Goal: Information Seeking & Learning: Compare options

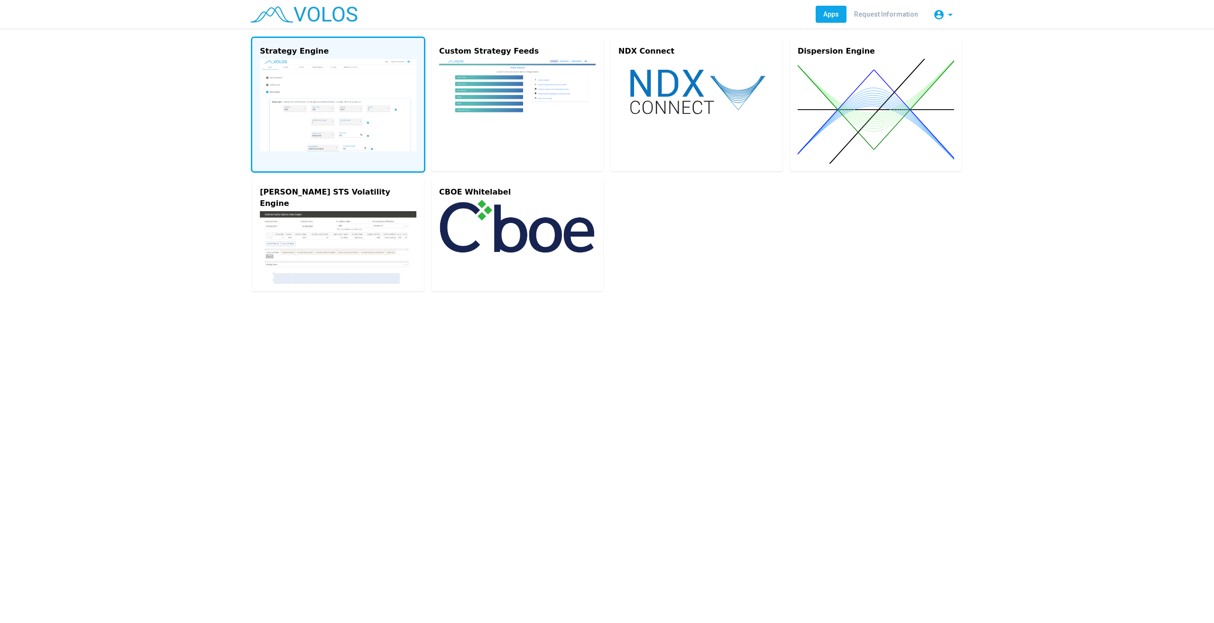
click at [306, 163] on vs-card "Strategy Engine" at bounding box center [338, 104] width 172 height 133
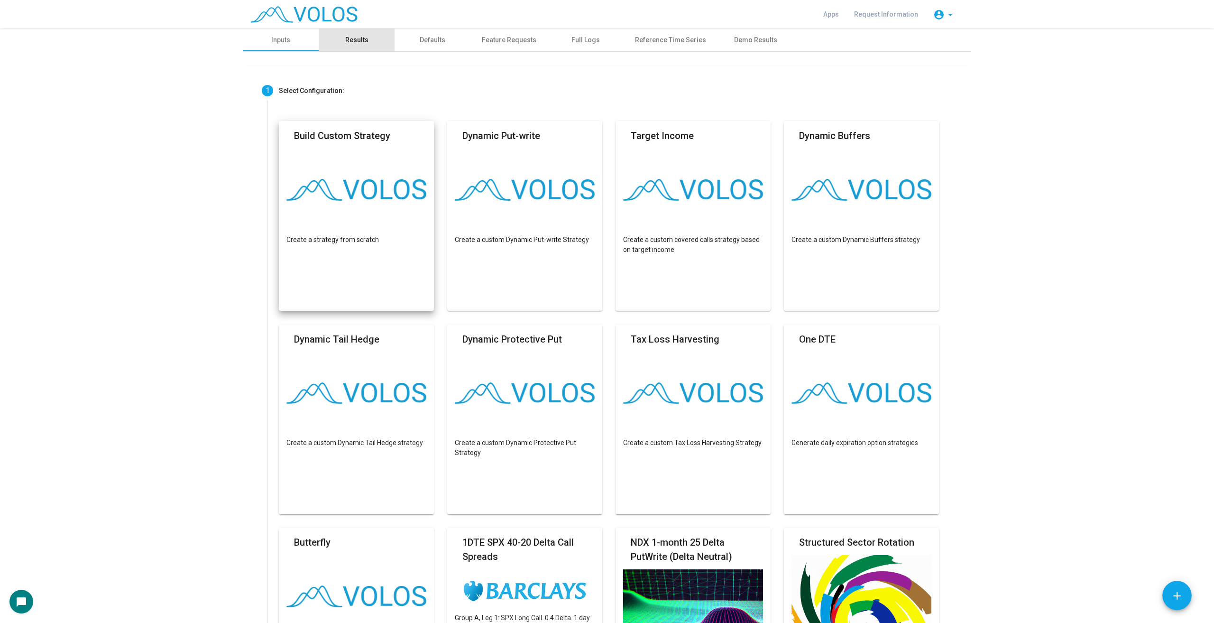
click at [369, 41] on div "Results" at bounding box center [357, 39] width 76 height 23
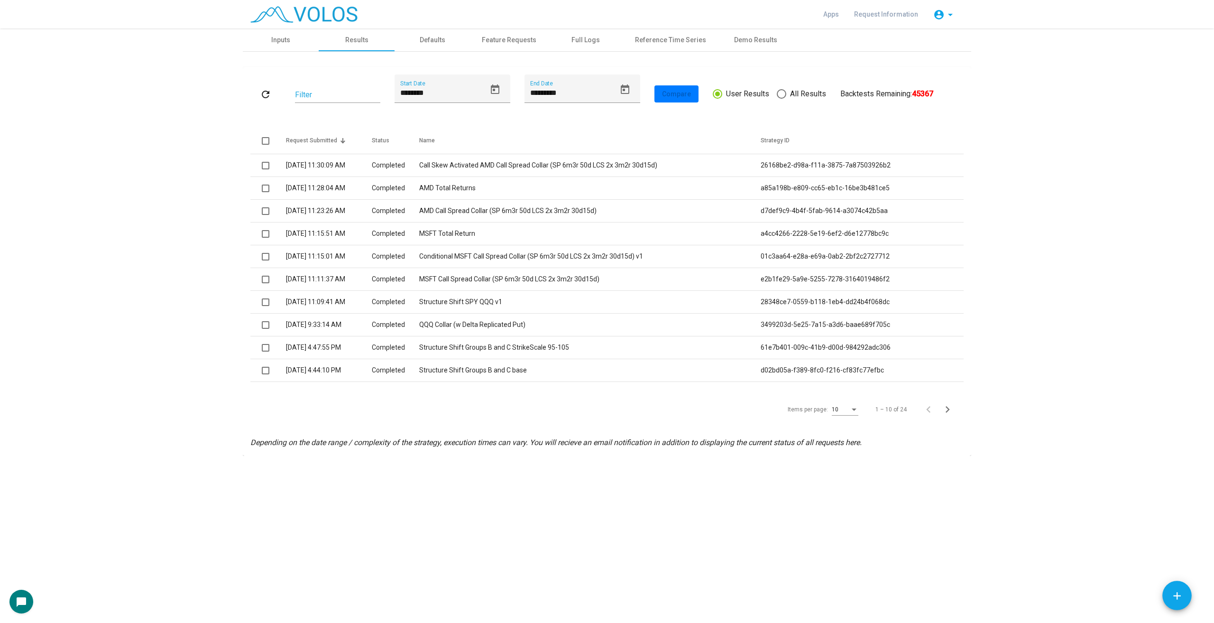
click at [796, 90] on span "All Results" at bounding box center [806, 93] width 40 height 11
type input "*********"
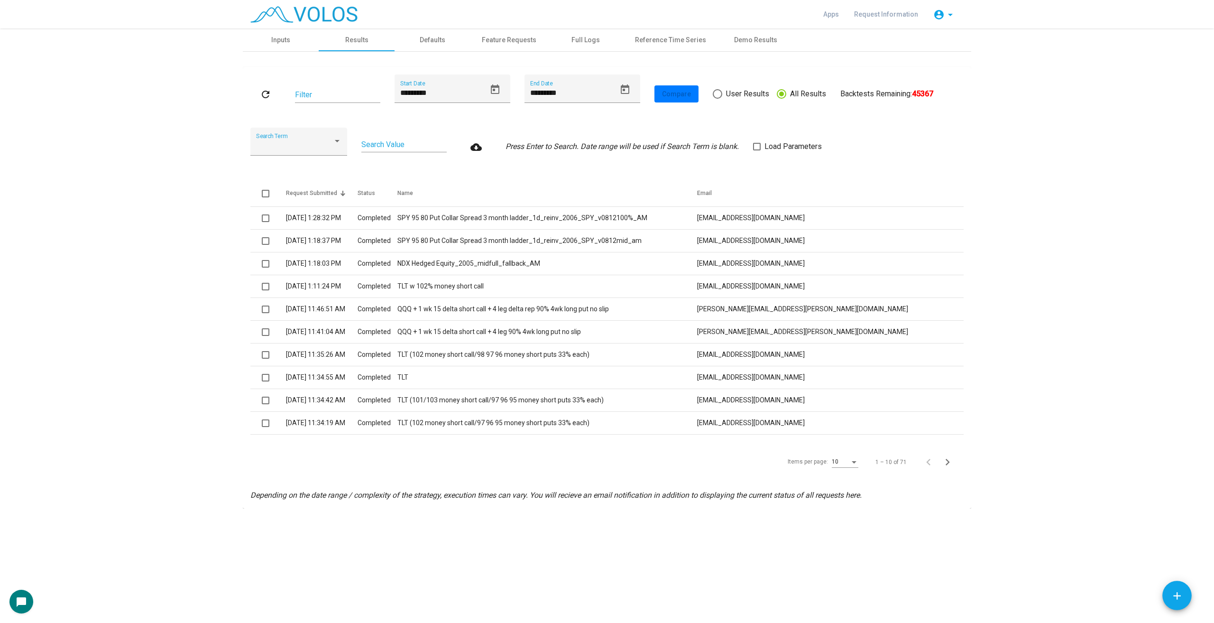
click at [967, 463] on mat-card "refresh Filter ********* Start Date ********* End Date Compare User Results All…" at bounding box center [607, 287] width 728 height 441
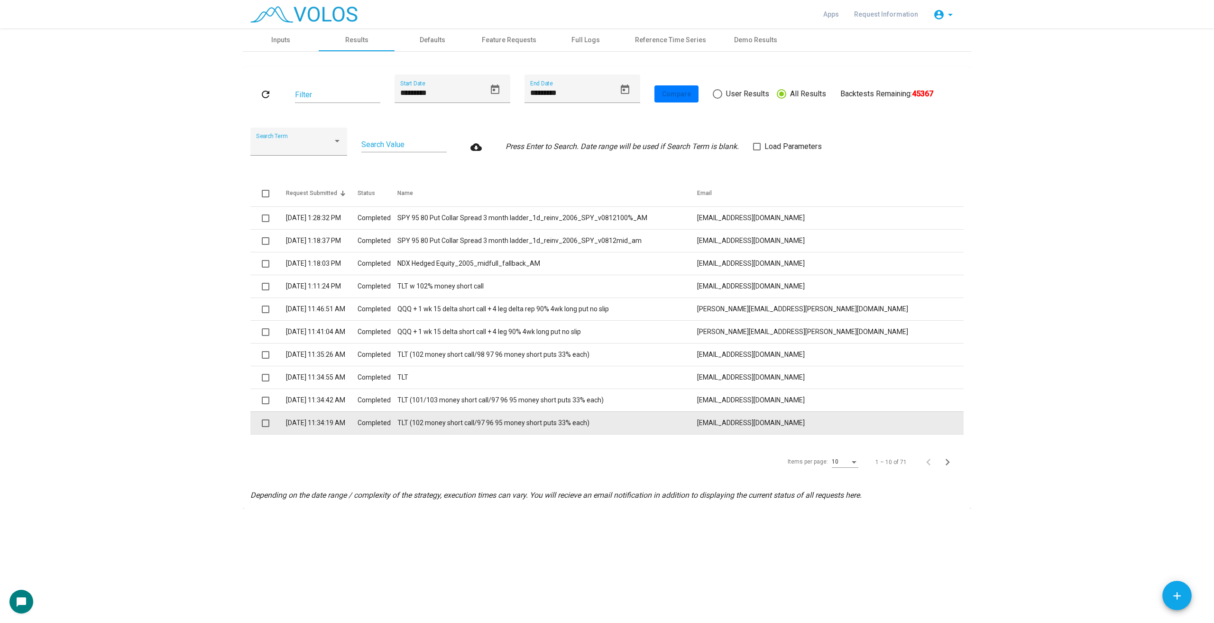
click at [265, 422] on span at bounding box center [266, 423] width 8 height 8
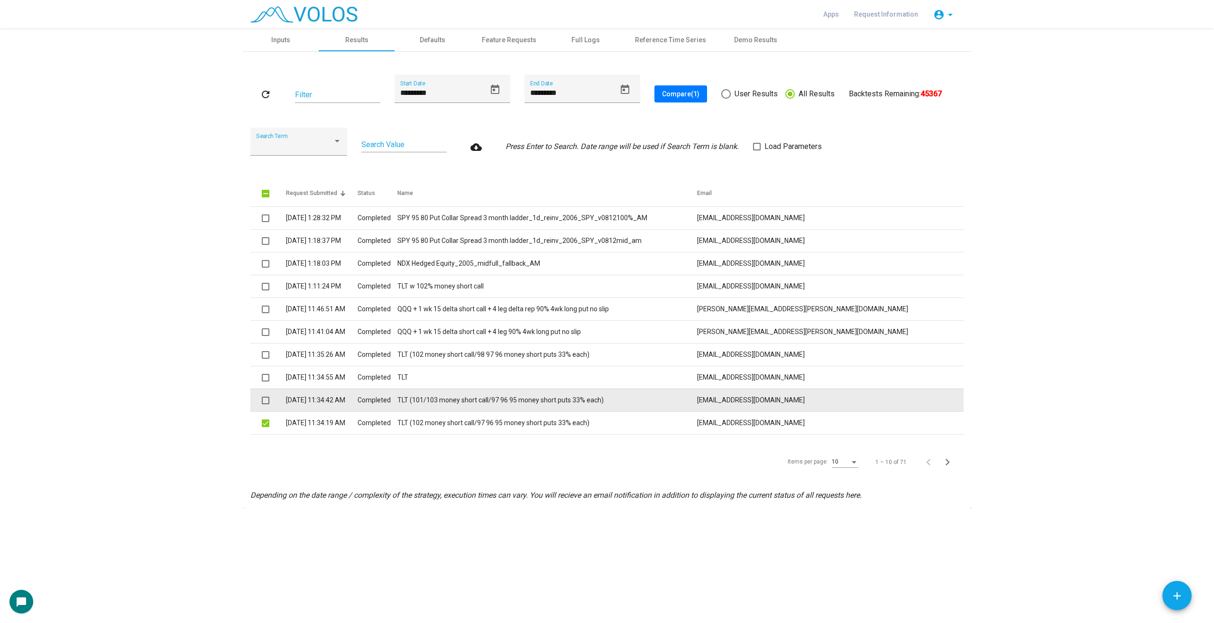
click at [266, 403] on span at bounding box center [266, 400] width 8 height 8
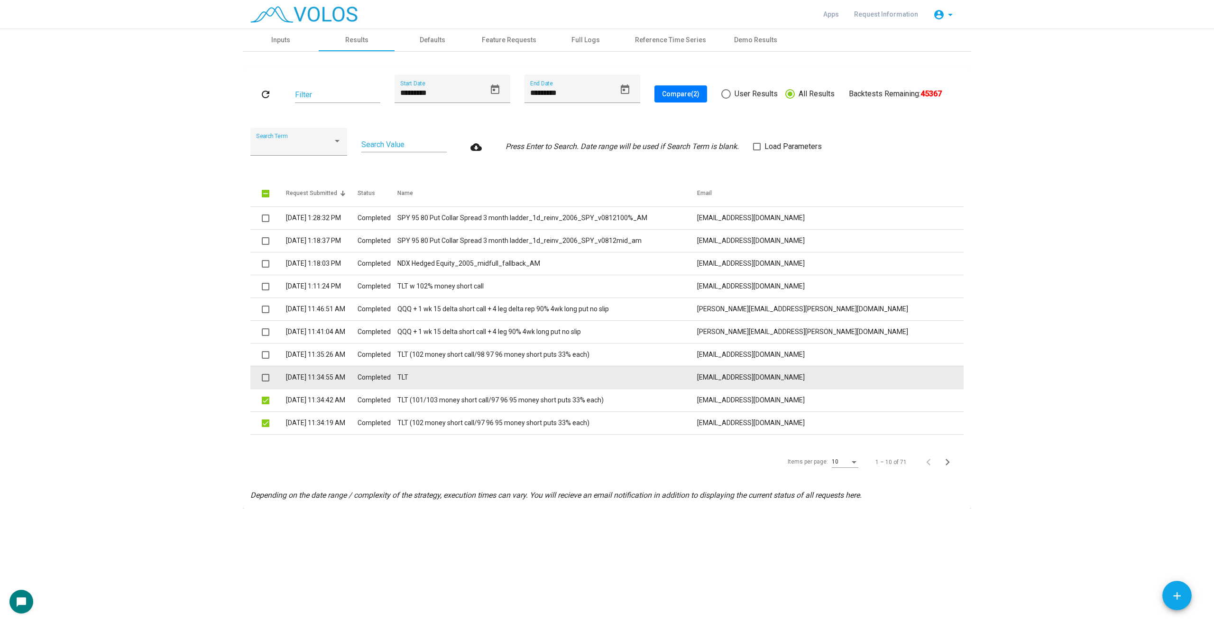
click at [265, 380] on span at bounding box center [266, 378] width 8 height 8
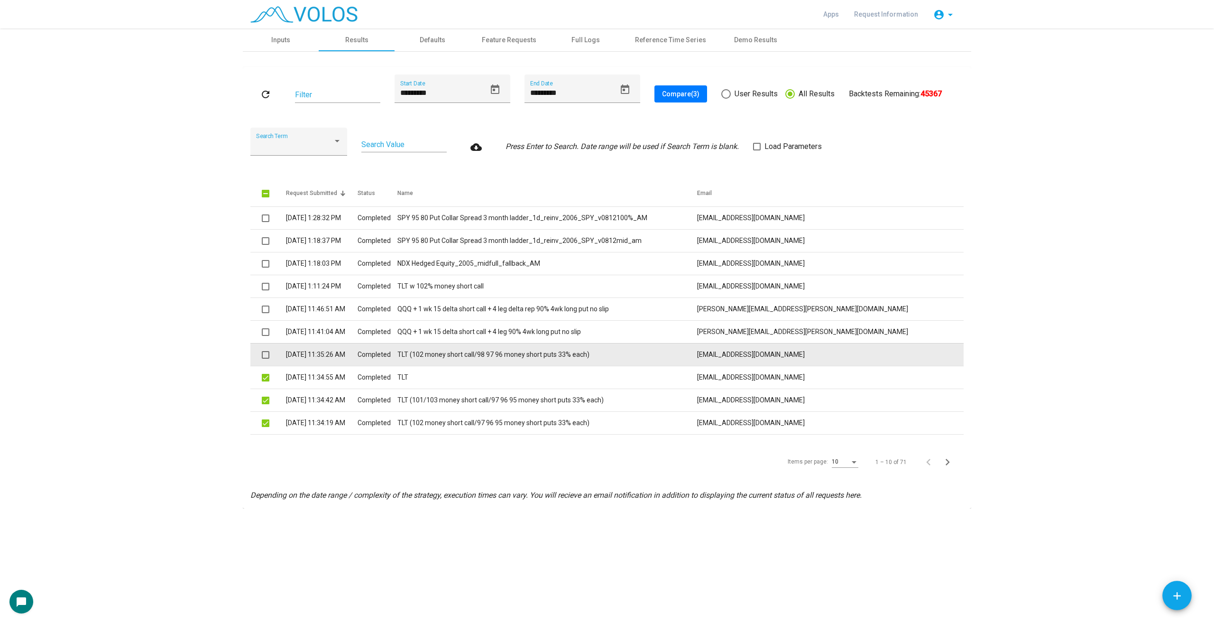
click at [264, 350] on mat-checkbox at bounding box center [266, 354] width 8 height 10
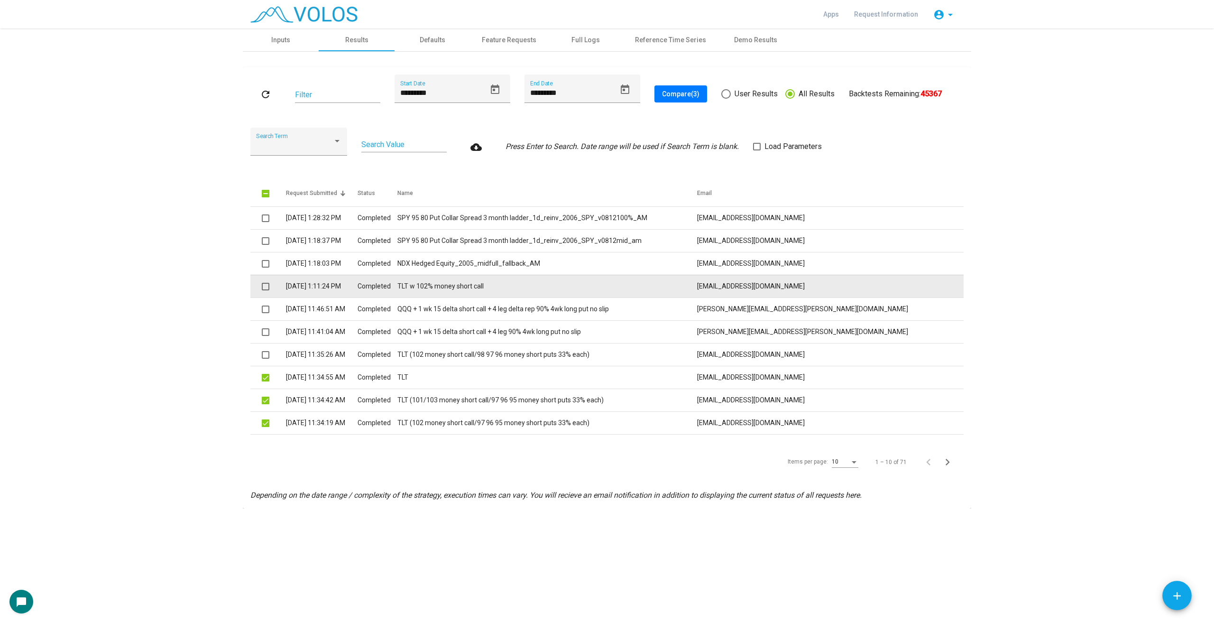
click at [266, 285] on span at bounding box center [266, 287] width 8 height 8
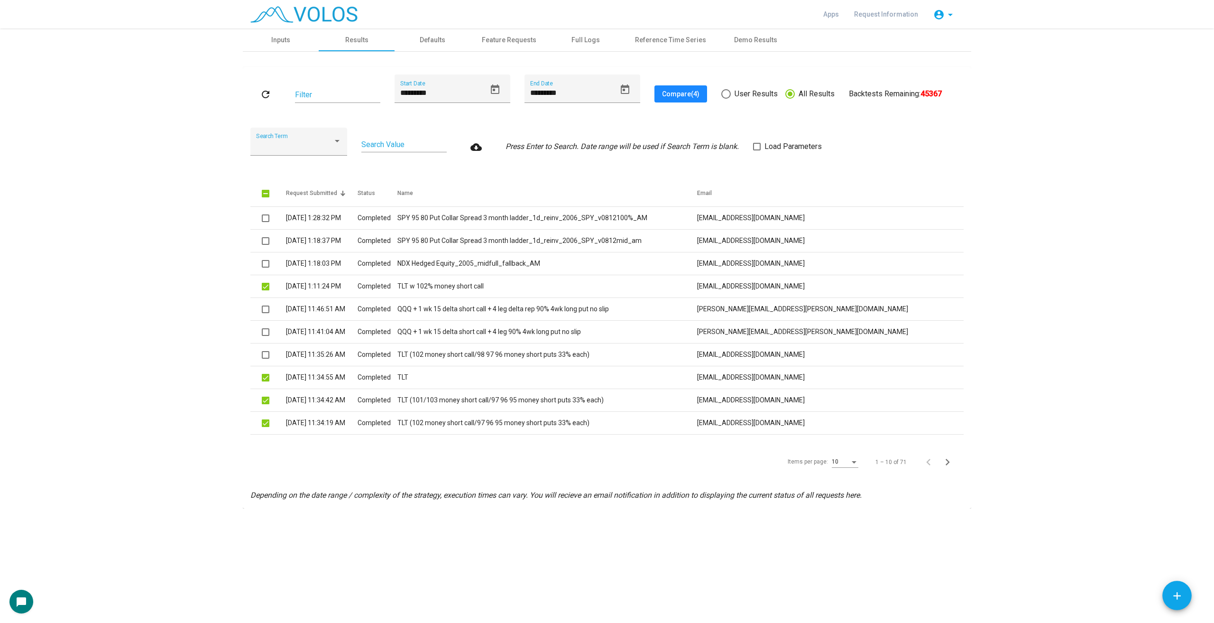
click at [674, 92] on span "Compare (4)" at bounding box center [680, 94] width 37 height 8
click at [961, 459] on div "Items per page: 10 1 – 10 of 71" at bounding box center [606, 462] width 713 height 27
click at [953, 467] on icon "Next page" at bounding box center [947, 461] width 13 height 13
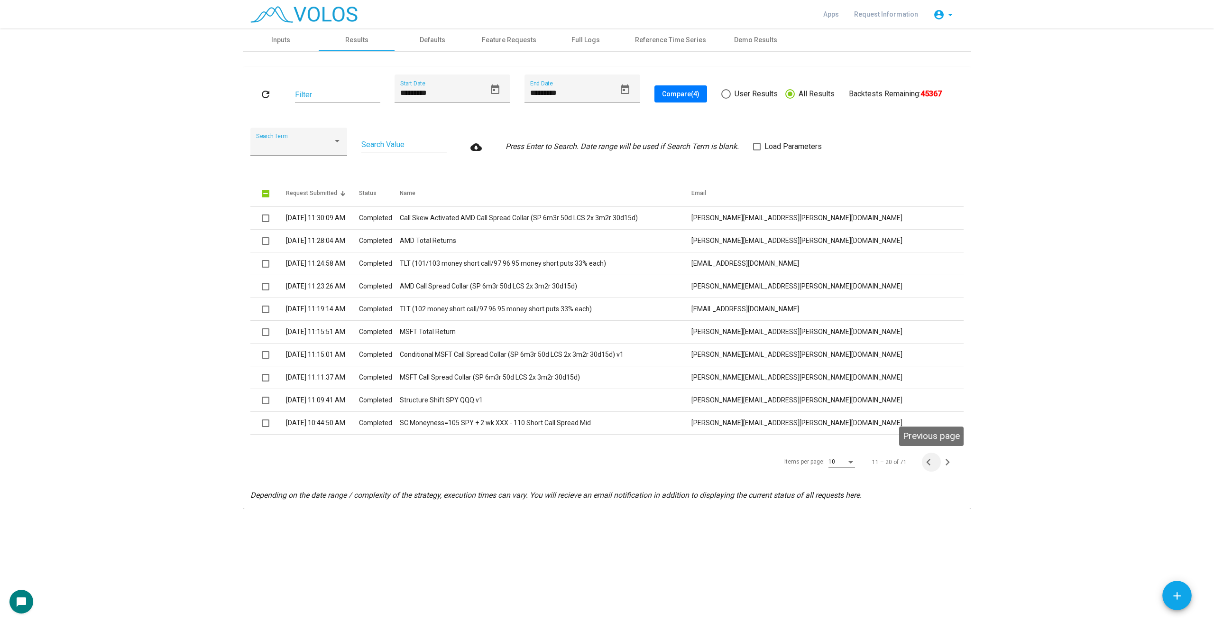
click at [935, 463] on span "Previous page" at bounding box center [931, 461] width 19 height 13
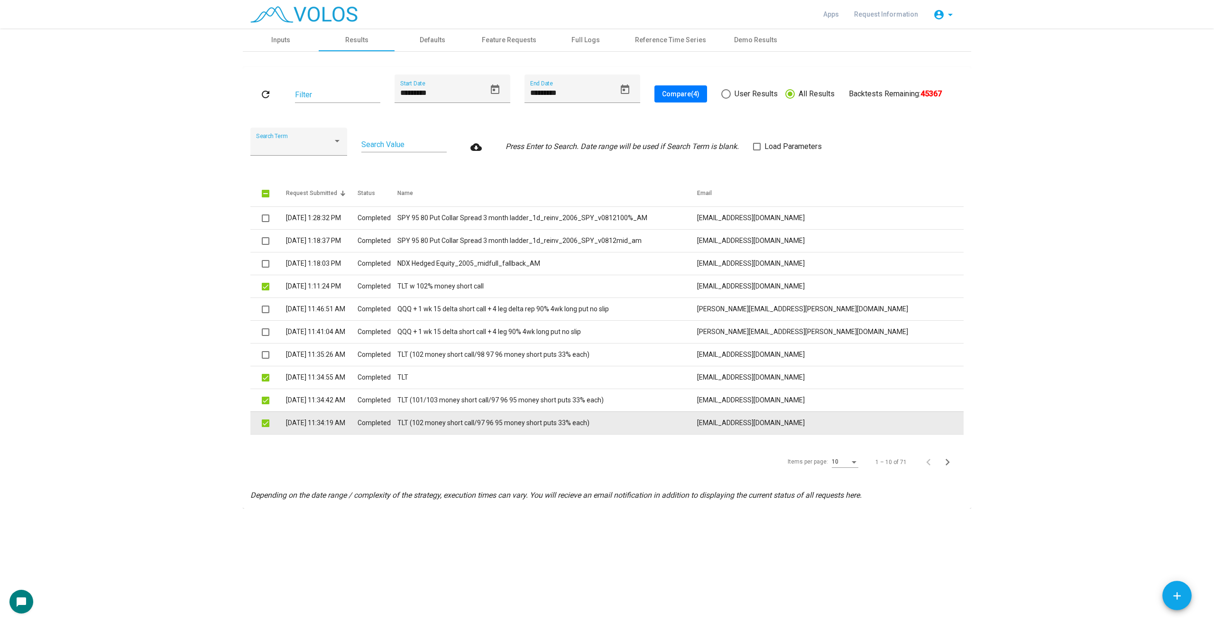
click at [265, 422] on span at bounding box center [266, 423] width 8 height 8
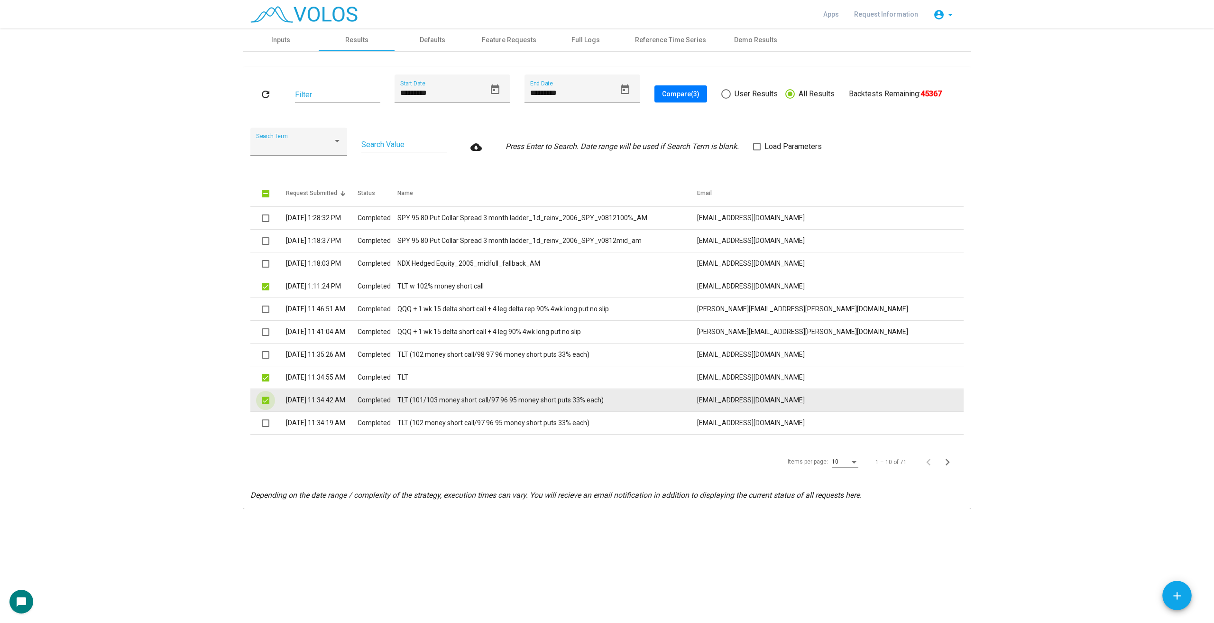
click at [267, 401] on span at bounding box center [266, 400] width 8 height 8
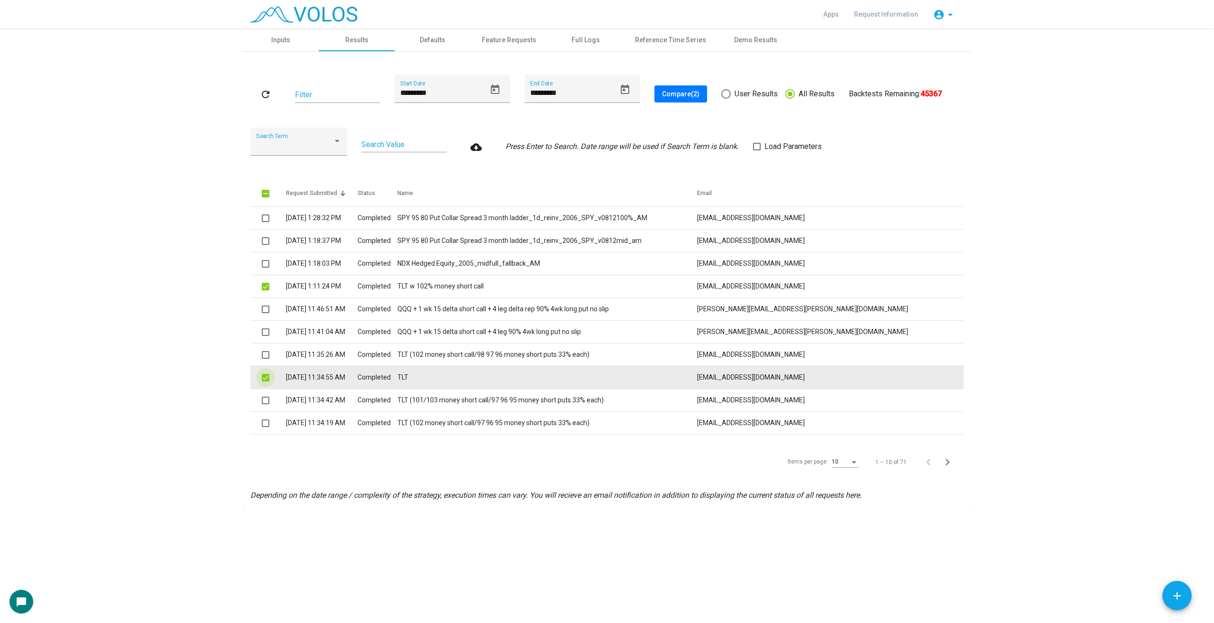
click at [264, 374] on span at bounding box center [266, 378] width 8 height 8
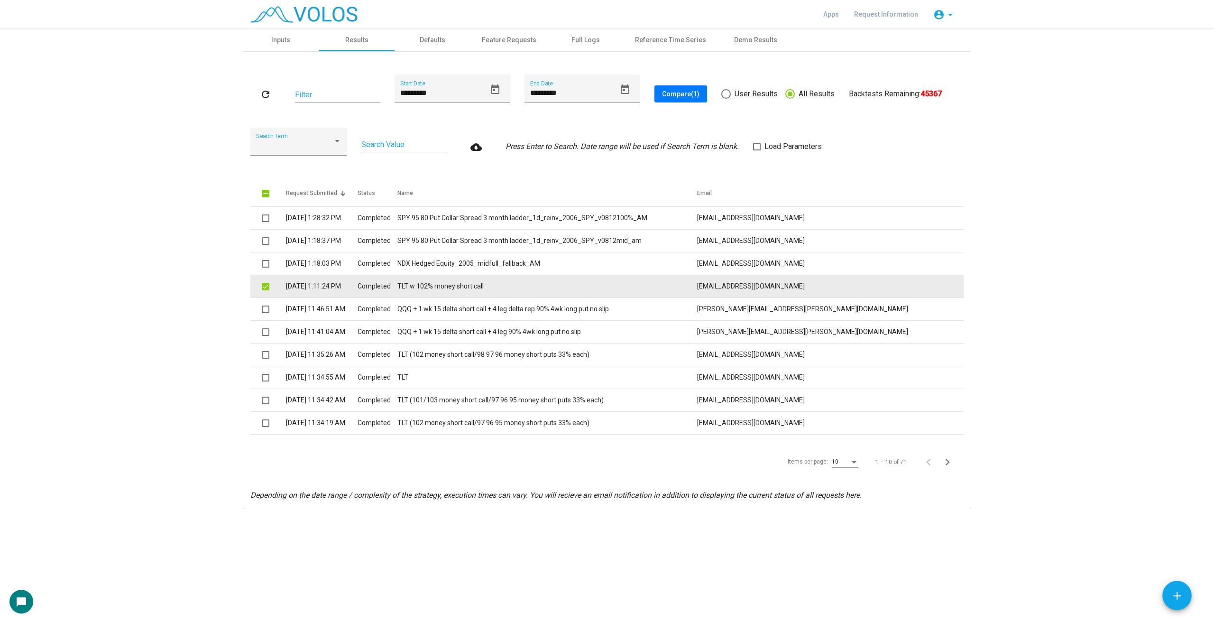
click at [261, 284] on td at bounding box center [268, 286] width 36 height 23
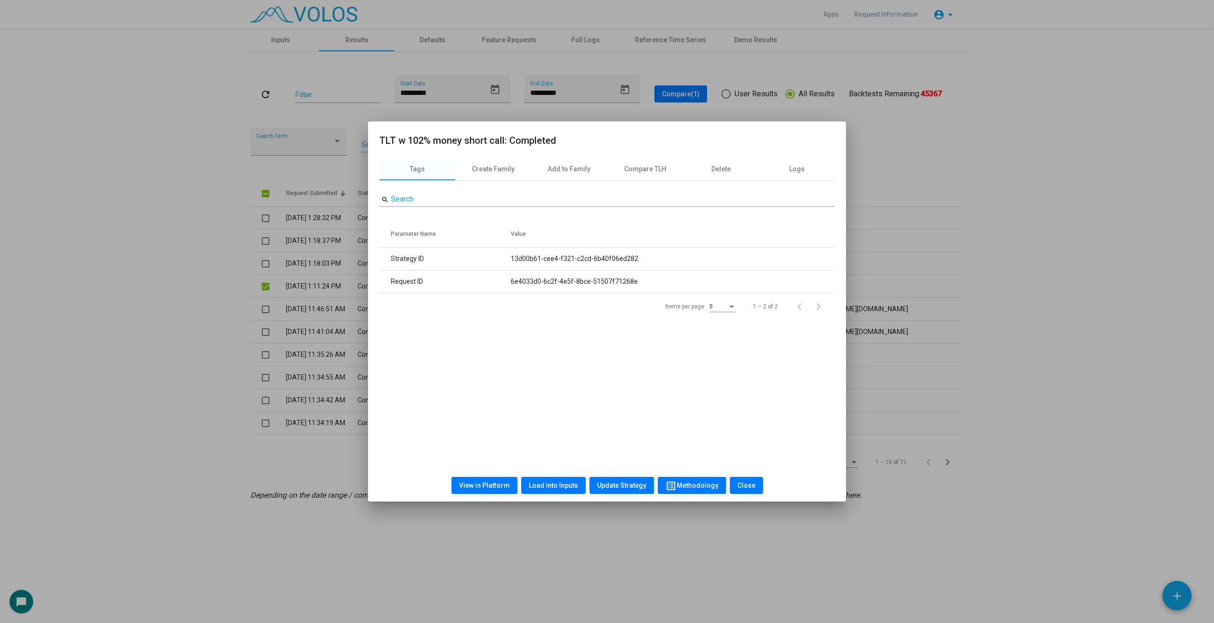
click at [267, 288] on div at bounding box center [607, 311] width 1214 height 623
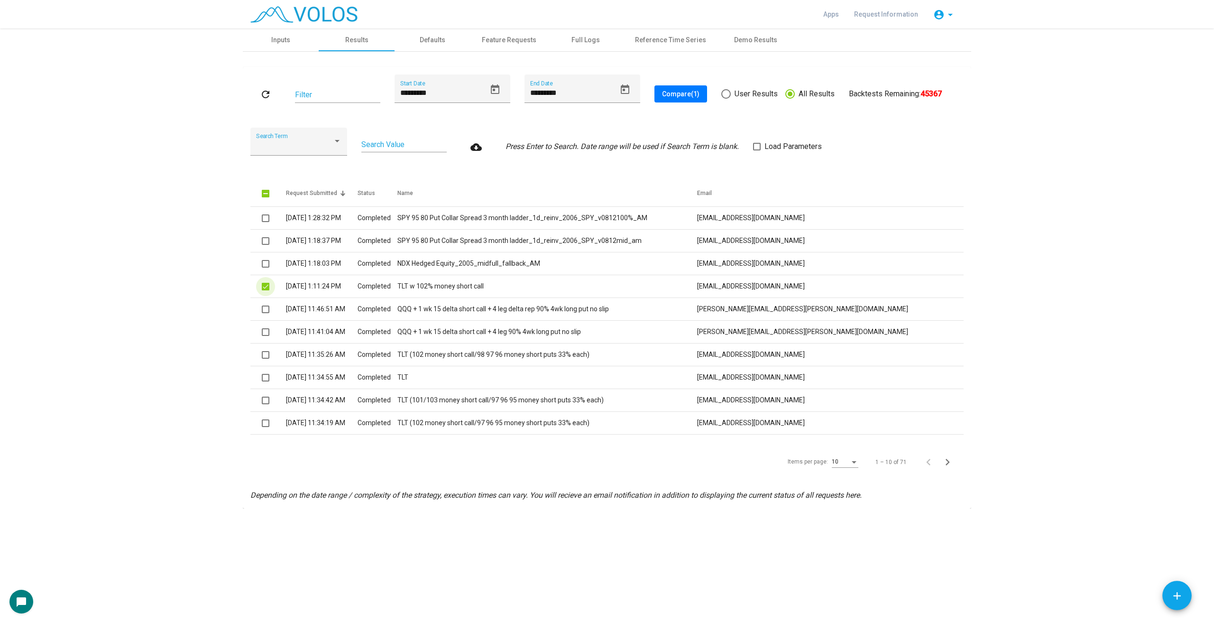
click at [267, 288] on span at bounding box center [266, 287] width 8 height 8
click at [233, 293] on as-strategy-engine-wrapper "**********" at bounding box center [607, 268] width 1214 height 480
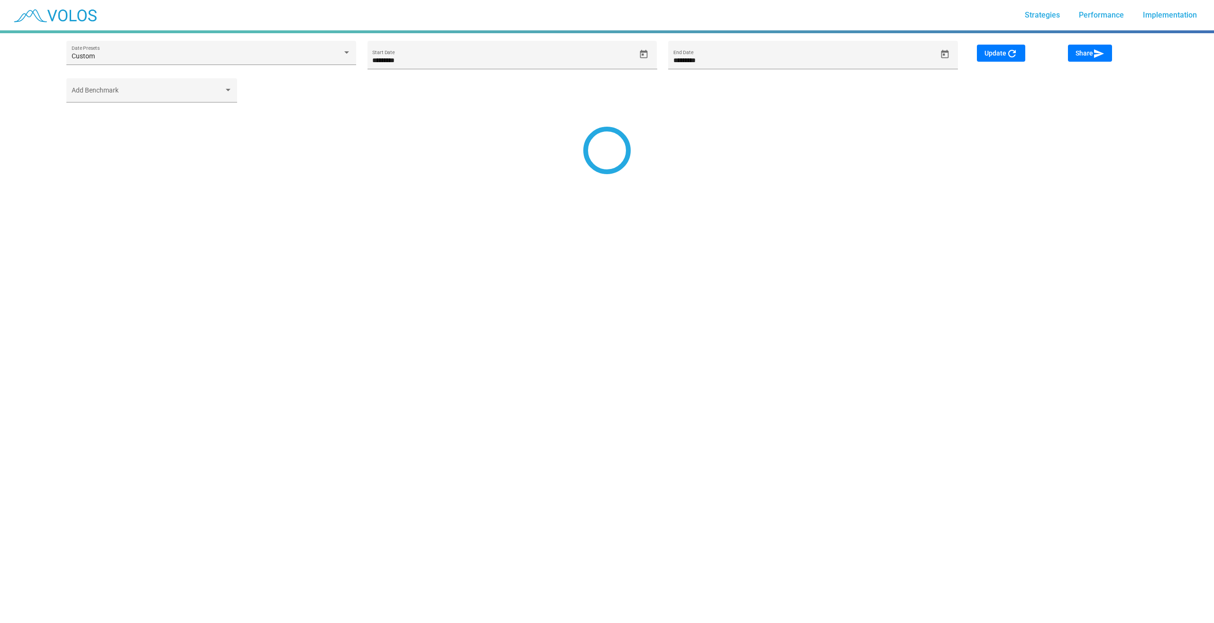
type input "*********"
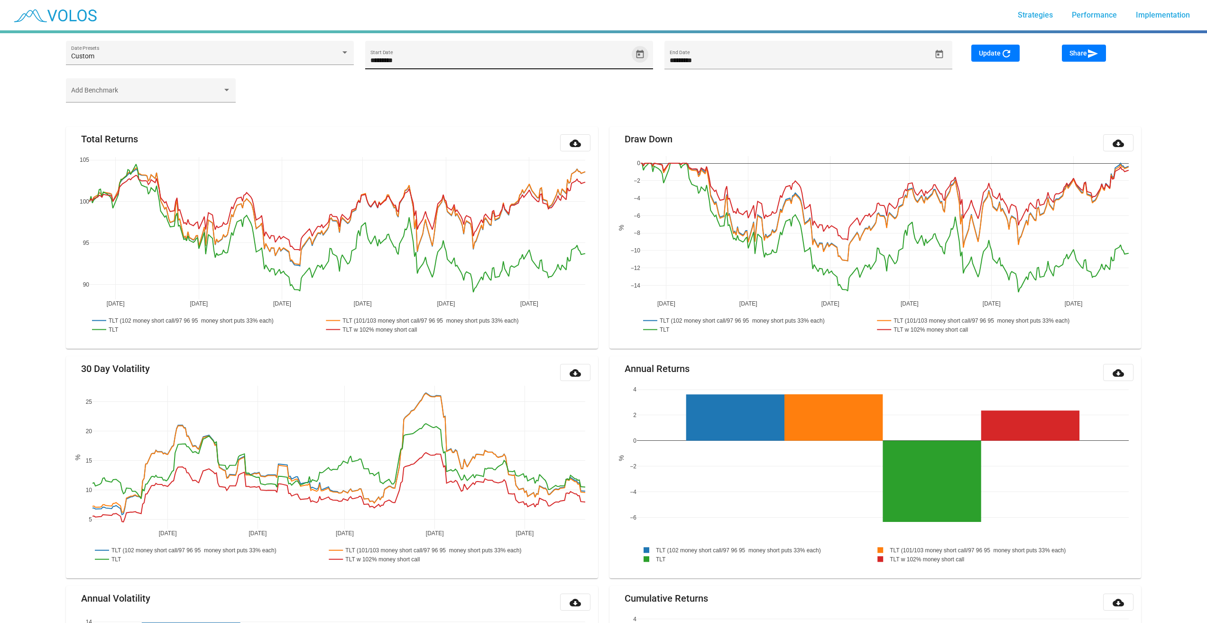
click at [640, 54] on icon "Open calendar" at bounding box center [640, 53] width 8 height 9
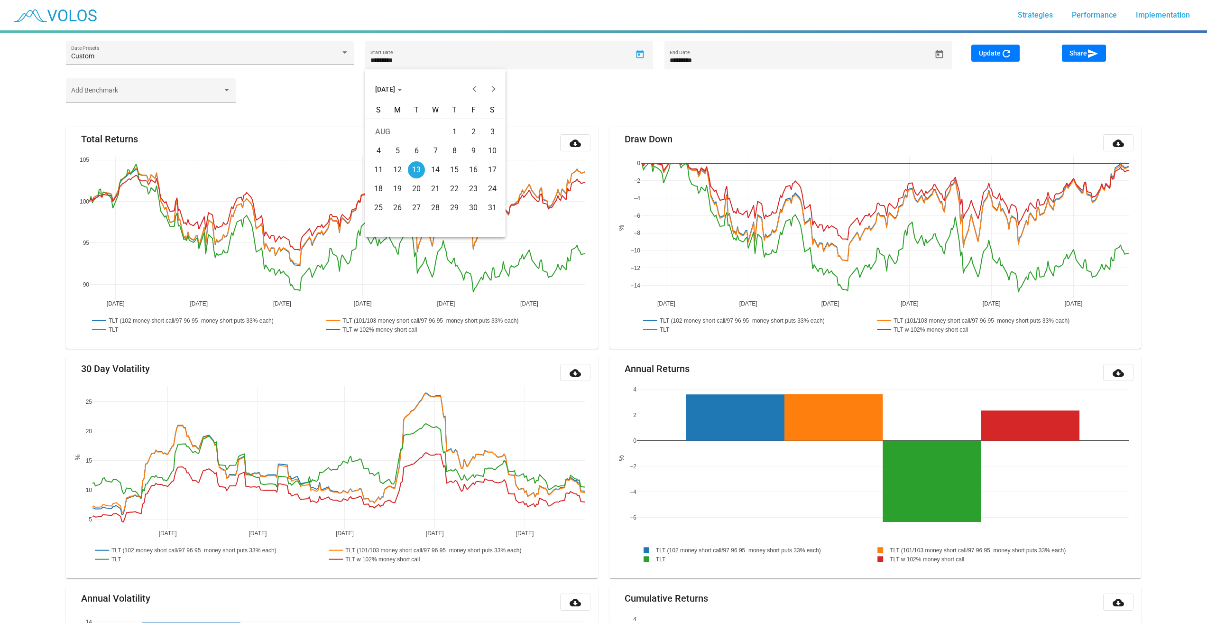
click at [402, 89] on div "Choose month and year" at bounding box center [399, 90] width 5 height 2
click at [391, 110] on div "2016" at bounding box center [386, 118] width 30 height 17
click at [391, 123] on td "2016" at bounding box center [435, 118] width 133 height 19
click at [391, 134] on div "JAN" at bounding box center [386, 137] width 30 height 17
click at [397, 146] on div "4" at bounding box center [397, 150] width 17 height 17
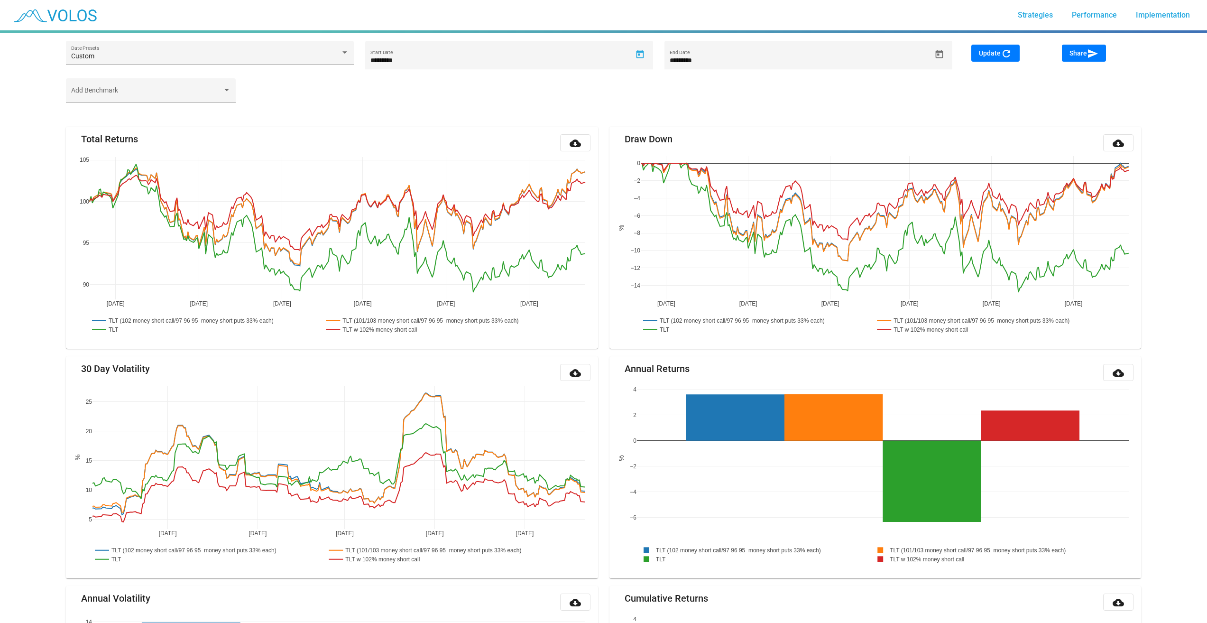
type input "********"
click at [982, 55] on span "Update refresh" at bounding box center [995, 53] width 33 height 8
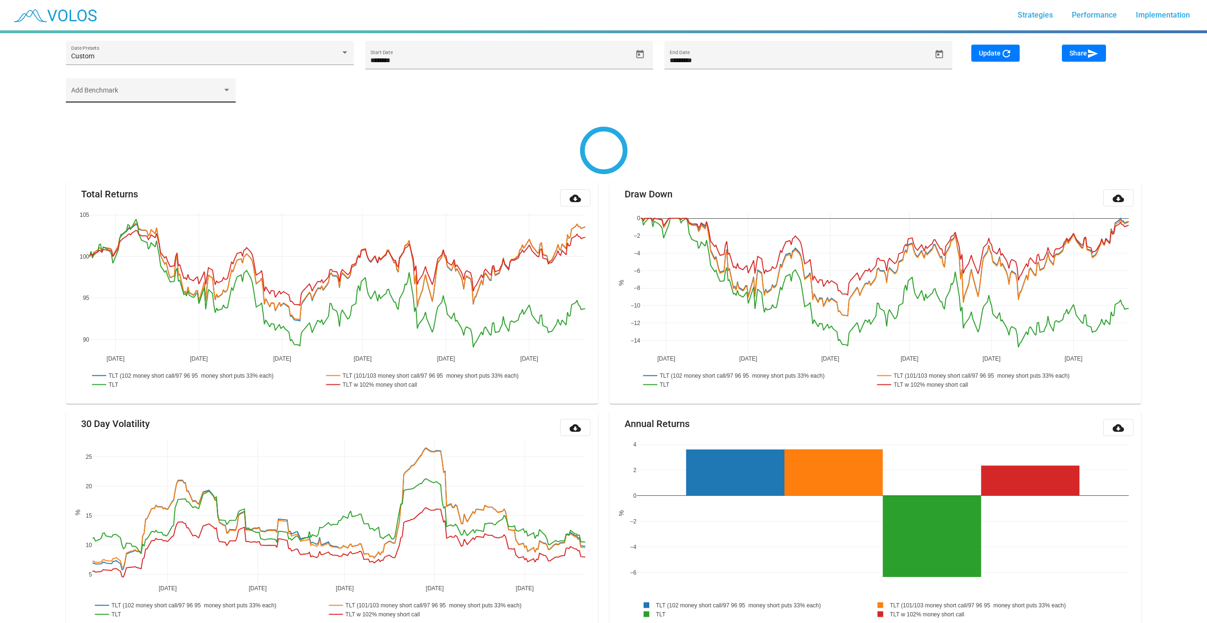
click at [159, 85] on div "Add Benchmark" at bounding box center [151, 92] width 160 height 19
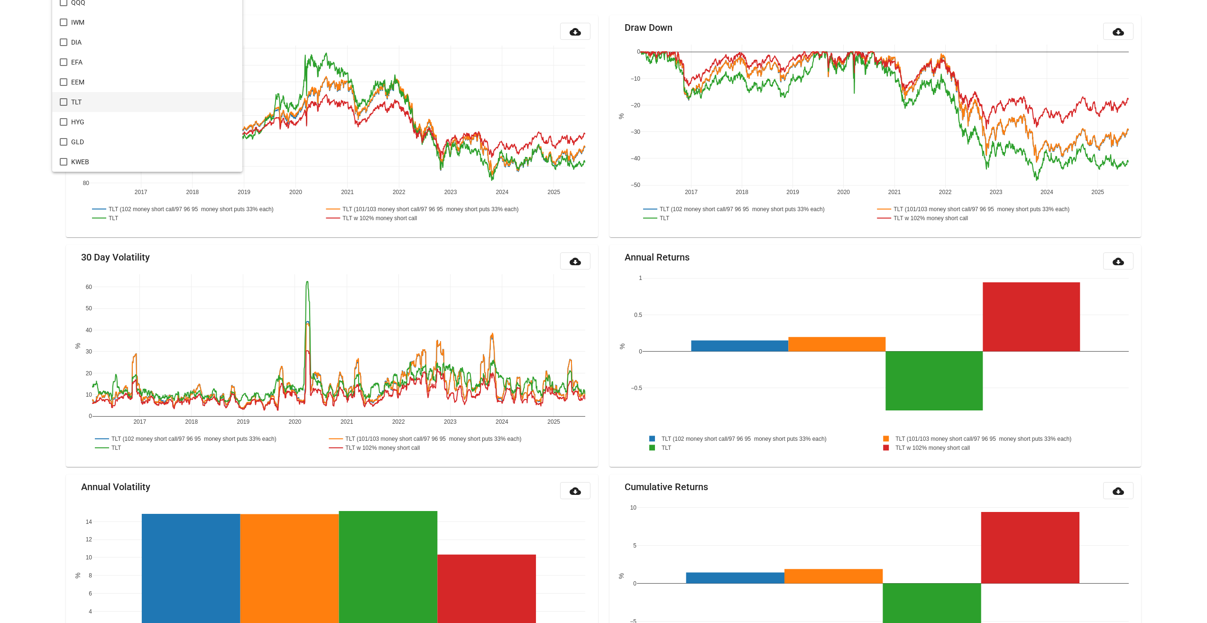
click at [149, 100] on span "TLT" at bounding box center [153, 102] width 164 height 20
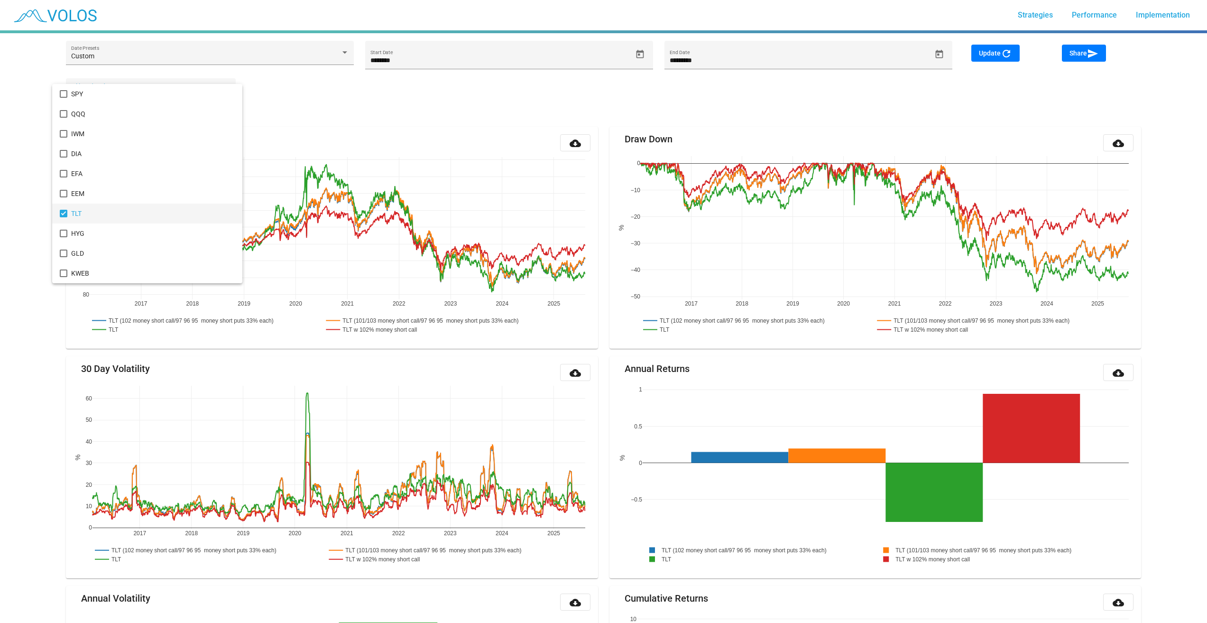
click at [313, 91] on div at bounding box center [603, 311] width 1207 height 623
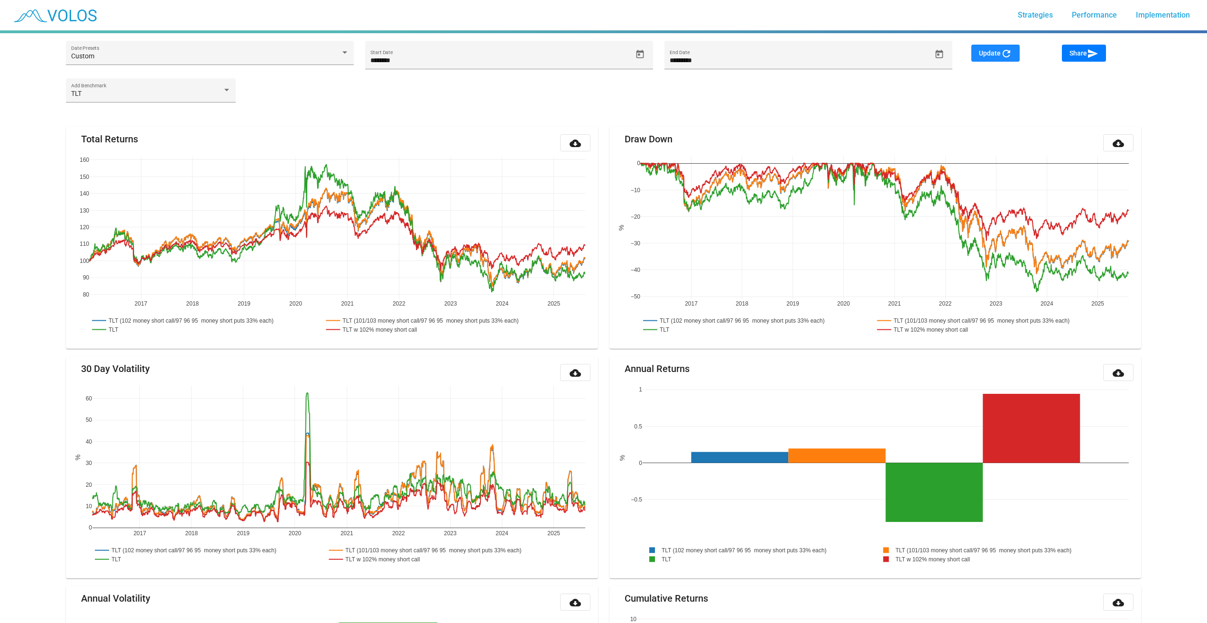
click at [982, 51] on span "Update refresh" at bounding box center [995, 53] width 33 height 8
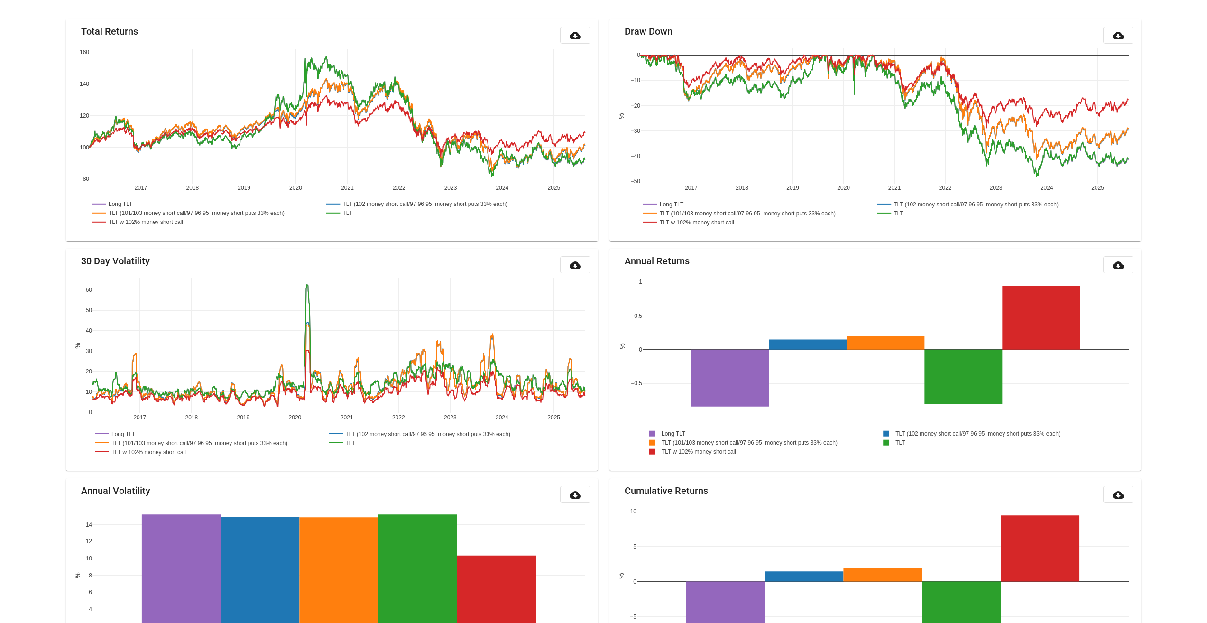
scroll to position [111, 0]
